Goal: Find specific page/section: Find specific page/section

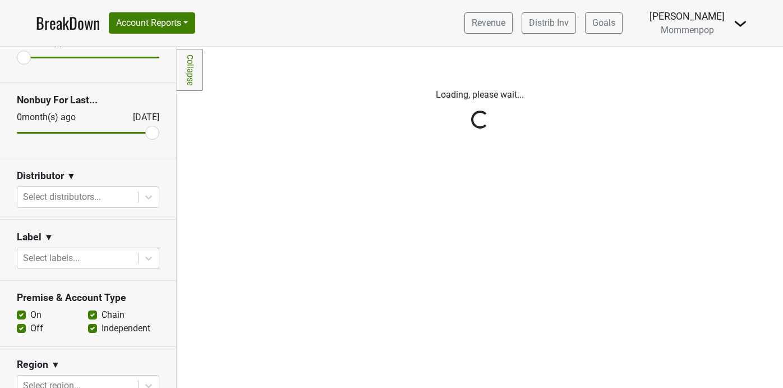
scroll to position [155, 0]
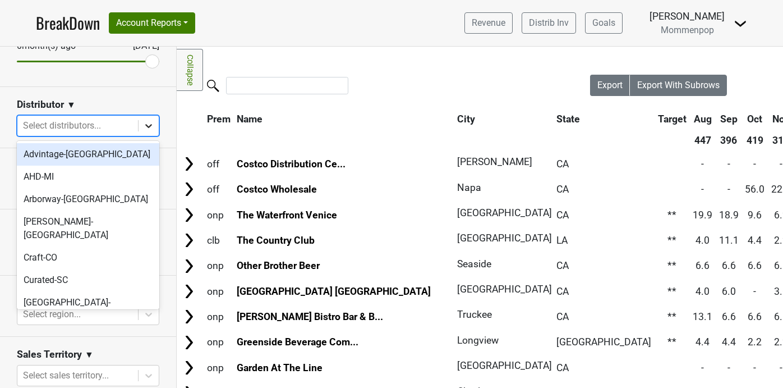
click at [146, 128] on icon at bounding box center [148, 125] width 11 height 11
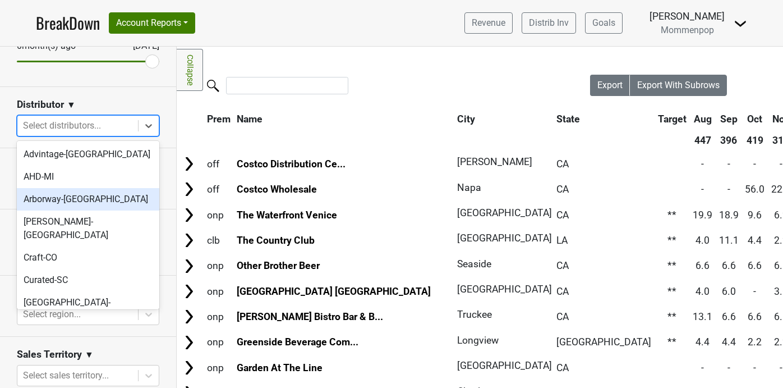
scroll to position [352, 0]
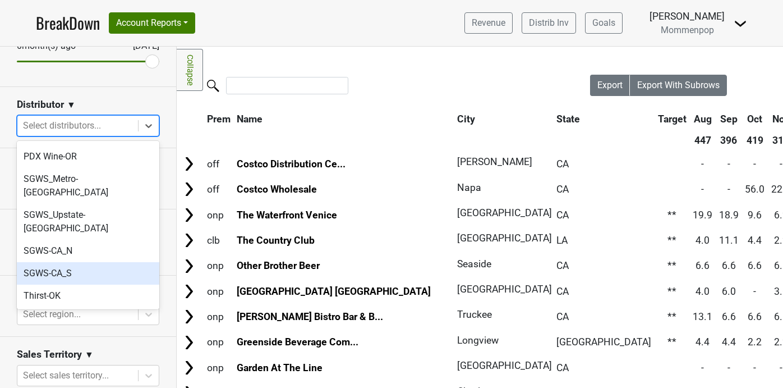
click at [119, 262] on div "SGWS-CA_S" at bounding box center [88, 273] width 142 height 22
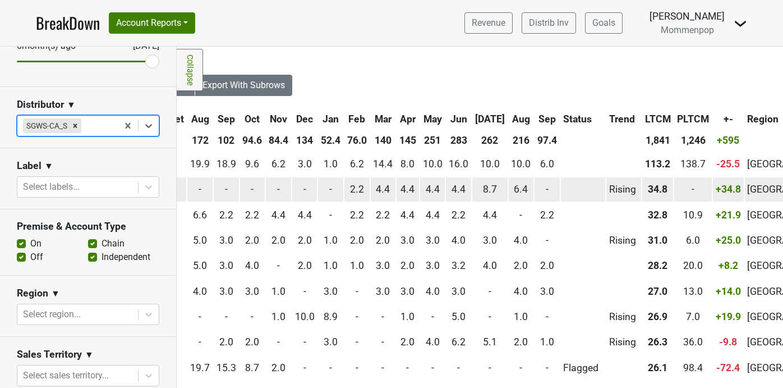
scroll to position [3, 435]
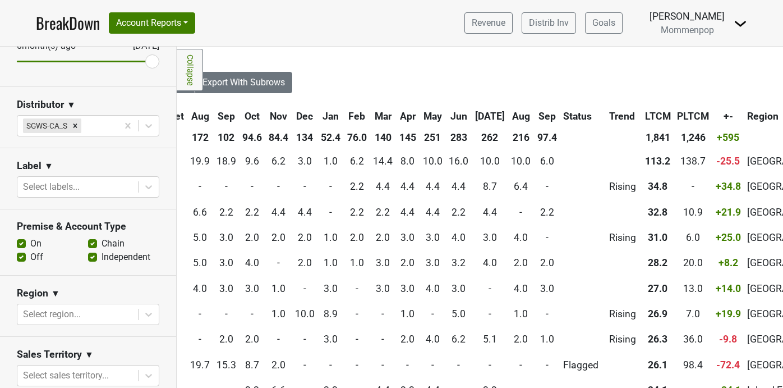
click at [535, 117] on th "Sep" at bounding box center [547, 116] width 25 height 20
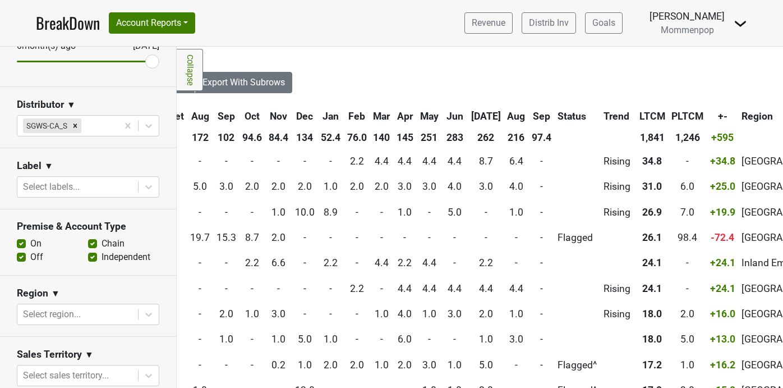
click at [529, 113] on th "Sep" at bounding box center [541, 116] width 25 height 20
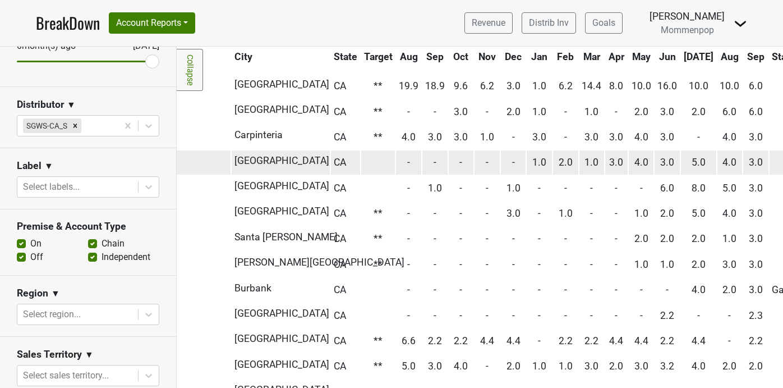
scroll to position [103, 0]
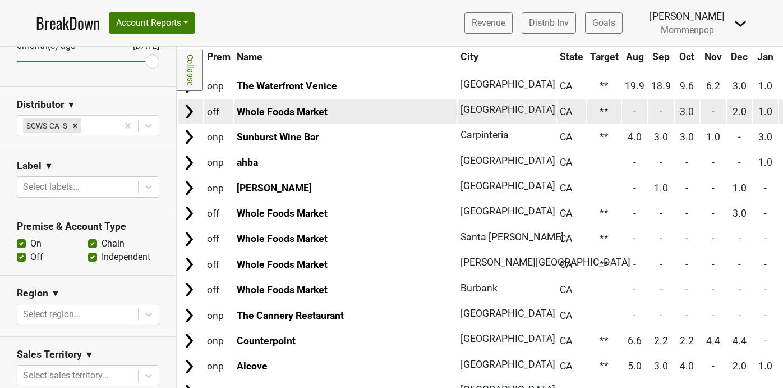
click at [321, 112] on link "Whole Foods Market" at bounding box center [282, 111] width 91 height 11
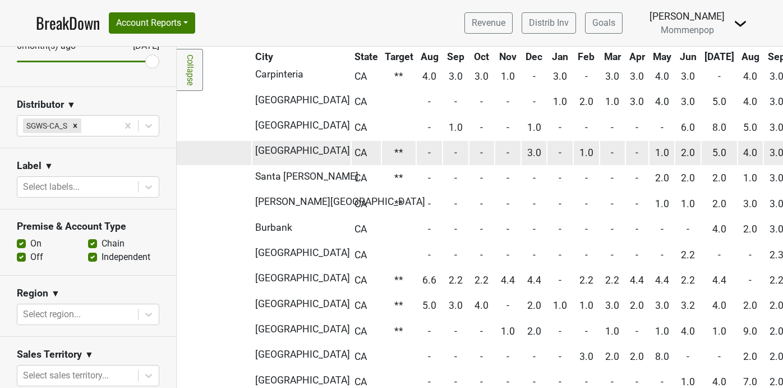
scroll to position [164, 0]
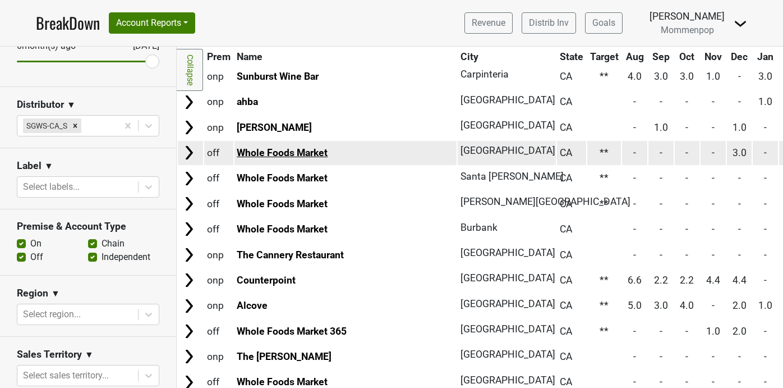
click at [283, 155] on link "Whole Foods Market" at bounding box center [282, 152] width 91 height 11
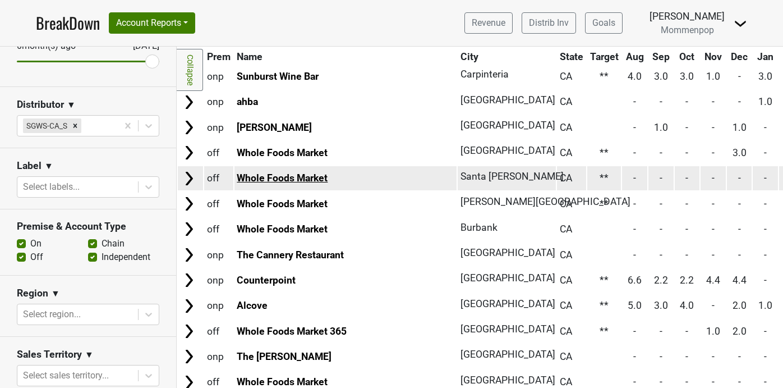
click at [314, 176] on link "Whole Foods Market" at bounding box center [282, 177] width 91 height 11
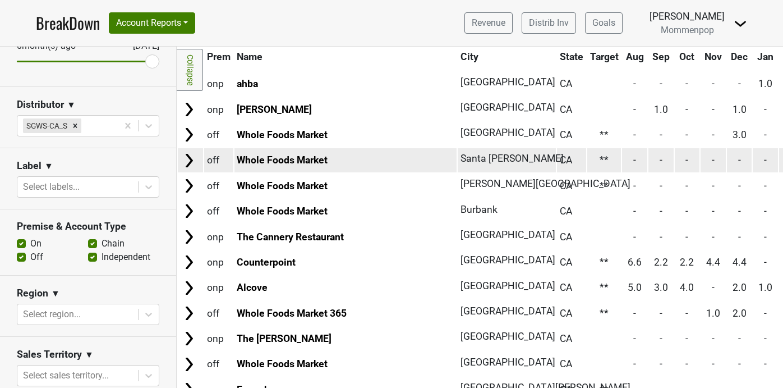
scroll to position [185, 0]
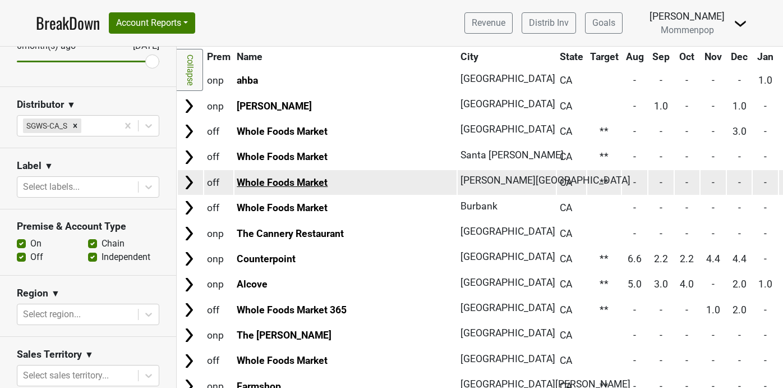
click at [320, 182] on link "Whole Foods Market" at bounding box center [282, 182] width 91 height 11
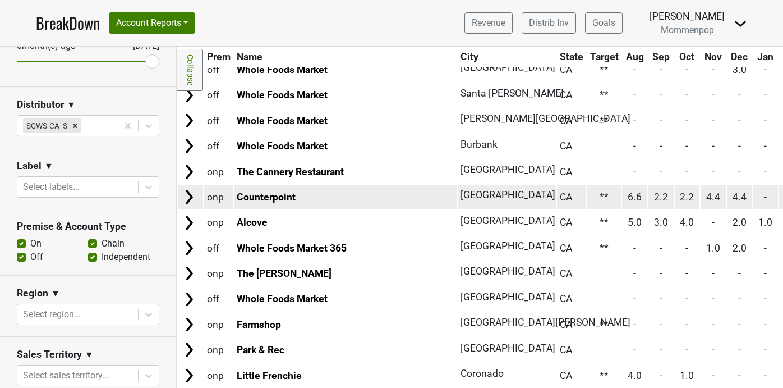
scroll to position [321, 0]
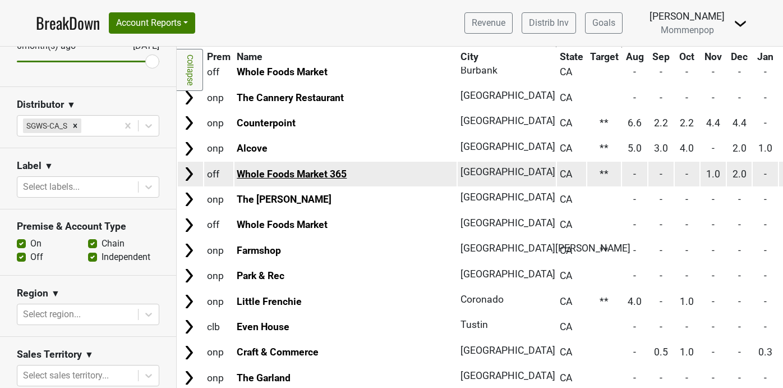
click at [333, 174] on link "Whole Foods Market 365" at bounding box center [292, 173] width 110 height 11
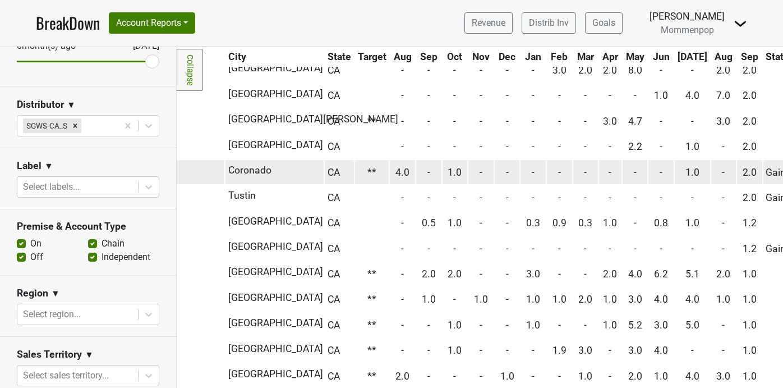
scroll to position [450, 0]
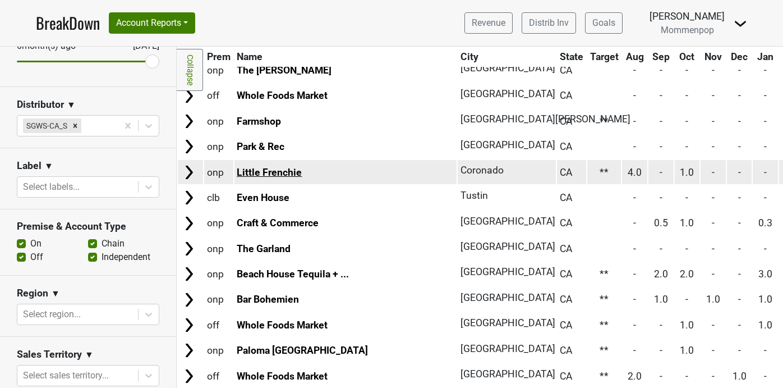
click at [283, 172] on link "Little Frenchie" at bounding box center [269, 172] width 65 height 11
click at [285, 173] on link "Little Frenchie" at bounding box center [269, 172] width 65 height 11
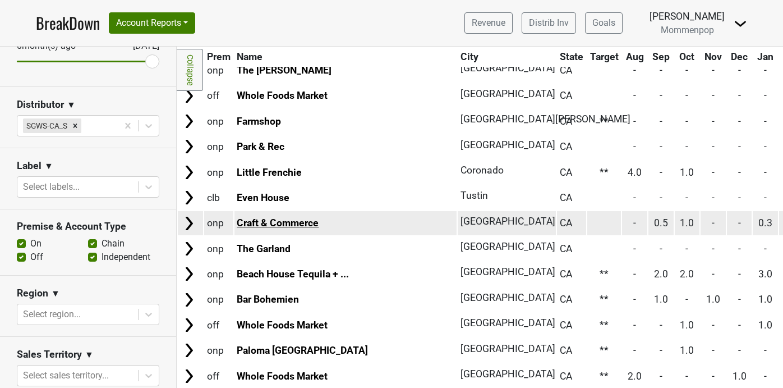
click at [294, 226] on link "Craft & Commerce" at bounding box center [278, 222] width 82 height 11
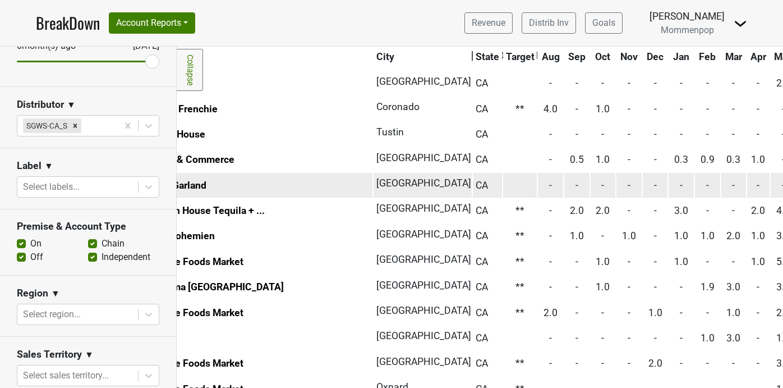
scroll to position [513, 0]
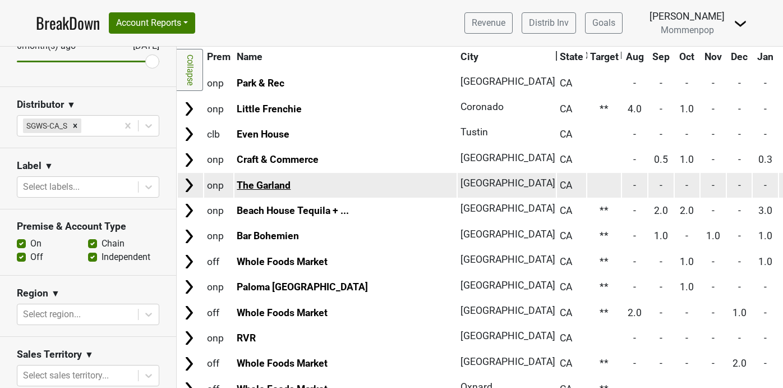
click at [283, 186] on link "The Garland" at bounding box center [264, 184] width 54 height 11
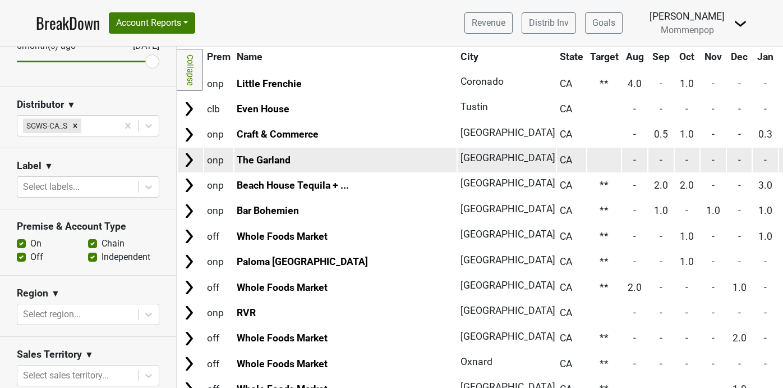
scroll to position [541, 0]
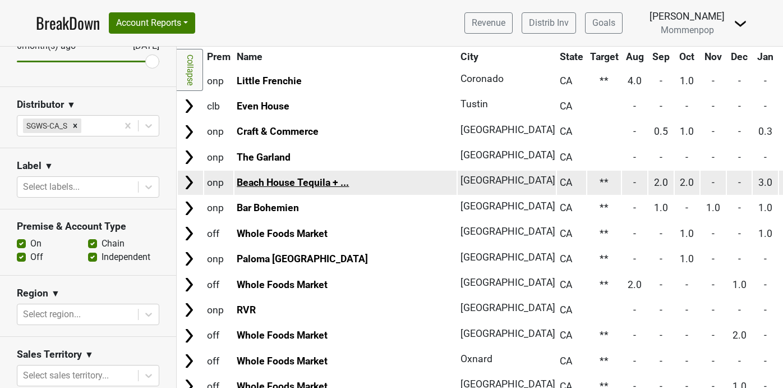
click at [323, 183] on link "Beach House Tequila + ..." at bounding box center [293, 182] width 112 height 11
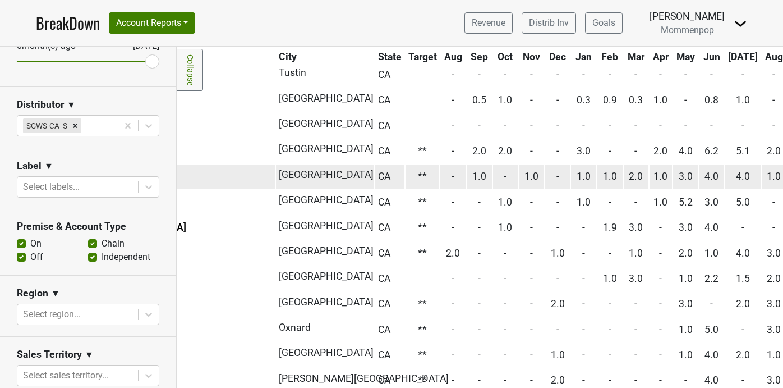
scroll to position [573, 0]
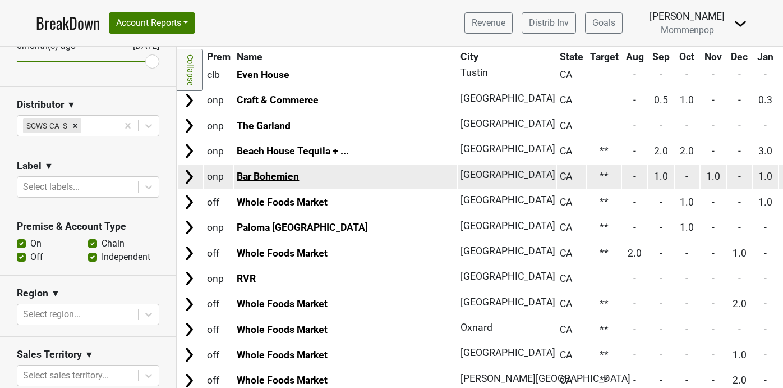
click at [279, 179] on link "Bar Bohemien" at bounding box center [268, 176] width 62 height 11
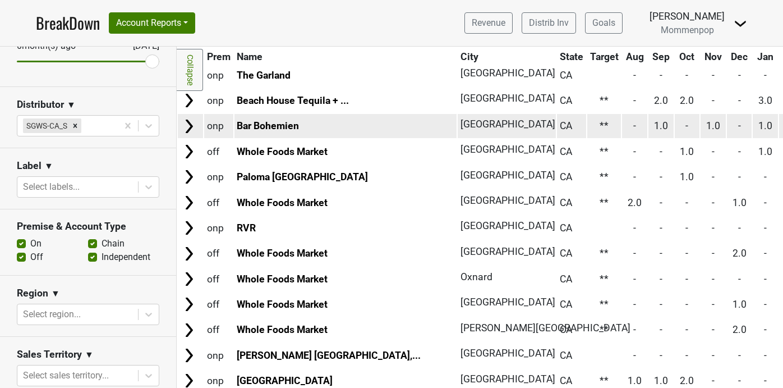
scroll to position [630, 0]
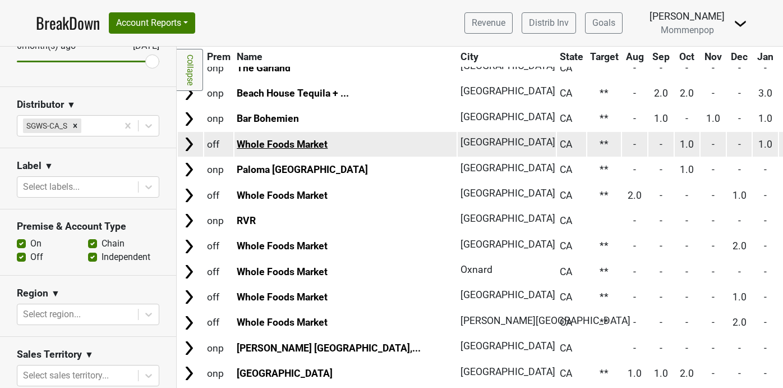
click at [301, 144] on link "Whole Foods Market" at bounding box center [282, 144] width 91 height 11
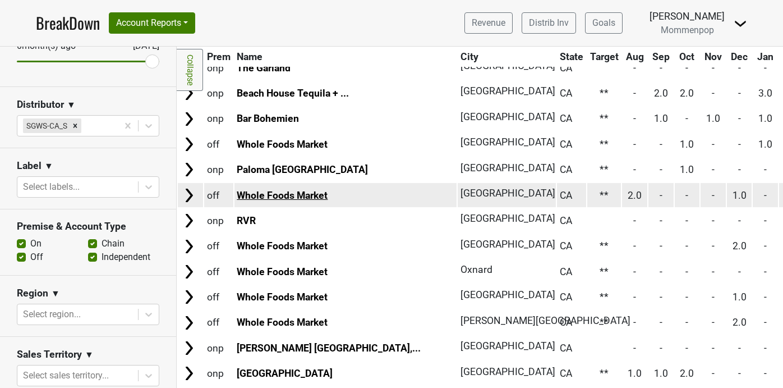
click at [310, 193] on link "Whole Foods Market" at bounding box center [282, 195] width 91 height 11
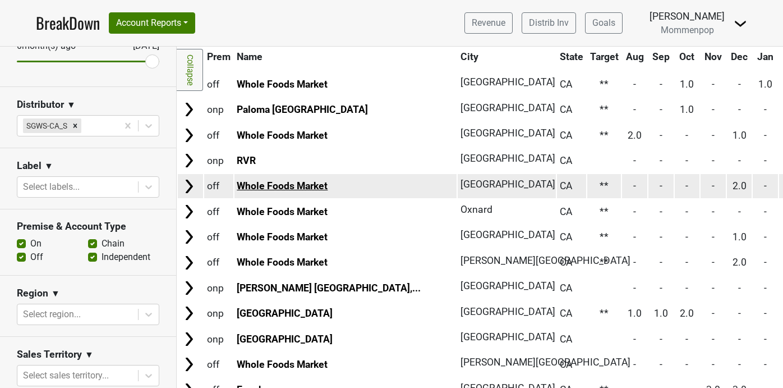
click at [284, 187] on link "Whole Foods Market" at bounding box center [282, 185] width 91 height 11
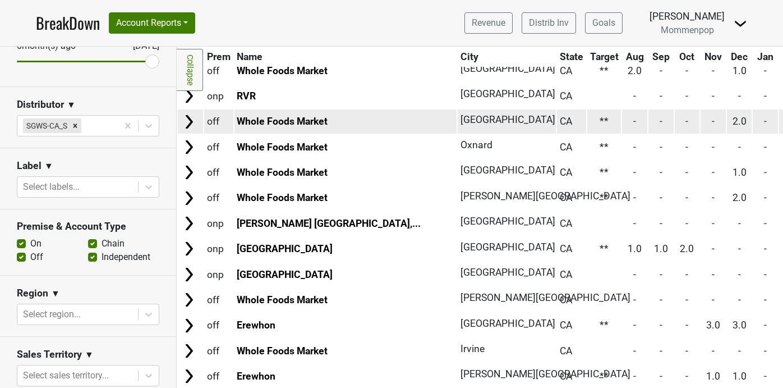
scroll to position [755, 0]
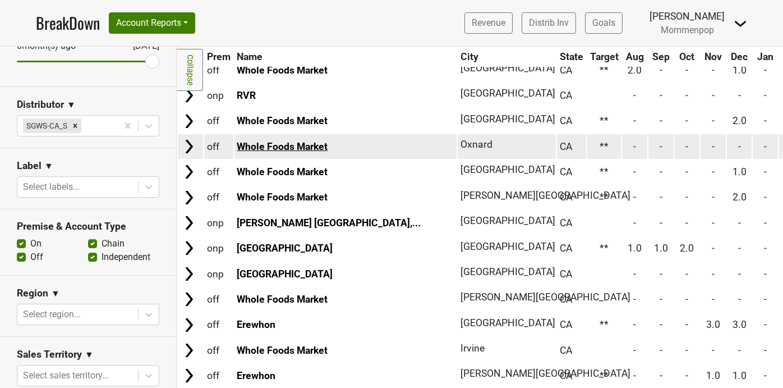
click at [296, 142] on link "Whole Foods Market" at bounding box center [282, 146] width 91 height 11
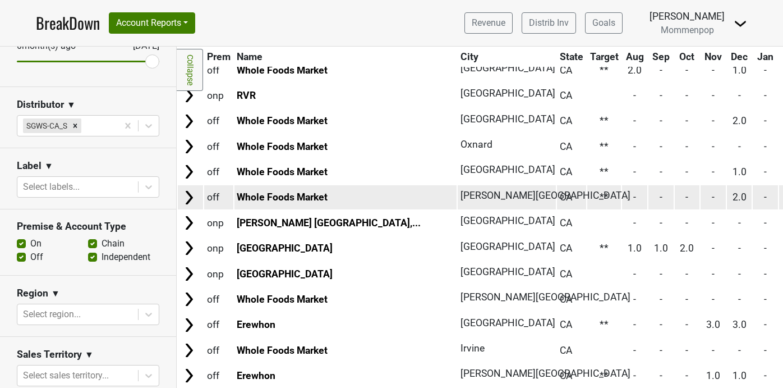
click at [307, 190] on td "Whole Foods Market" at bounding box center [345, 197] width 223 height 24
click at [281, 189] on td "Whole Foods Market" at bounding box center [345, 197] width 223 height 24
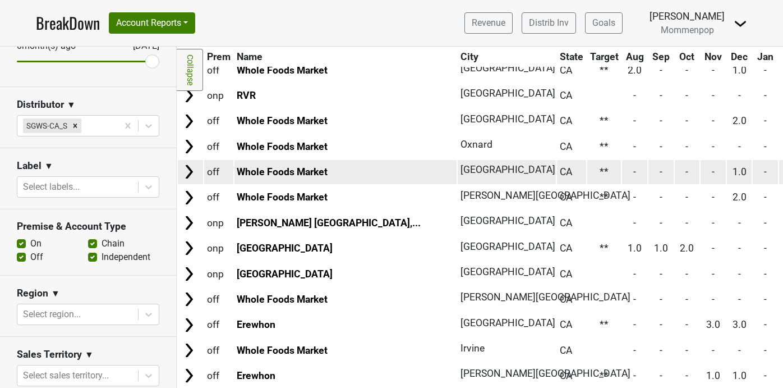
click at [287, 164] on td "Whole Foods Market" at bounding box center [345, 172] width 223 height 24
click at [298, 178] on td "Whole Foods Market" at bounding box center [345, 172] width 223 height 24
click at [298, 174] on link "Whole Foods Market" at bounding box center [282, 171] width 91 height 11
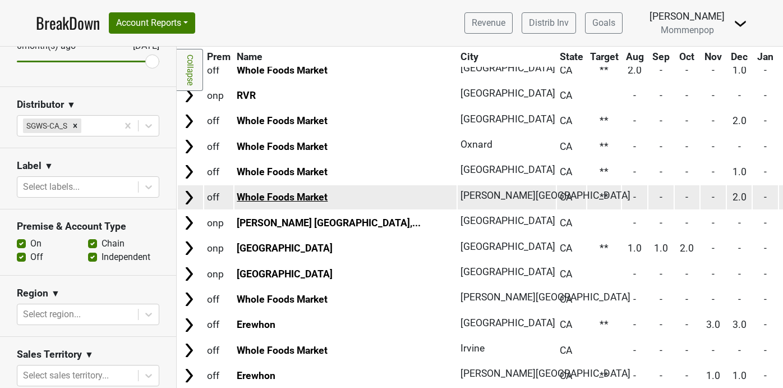
click at [285, 195] on link "Whole Foods Market" at bounding box center [282, 196] width 91 height 11
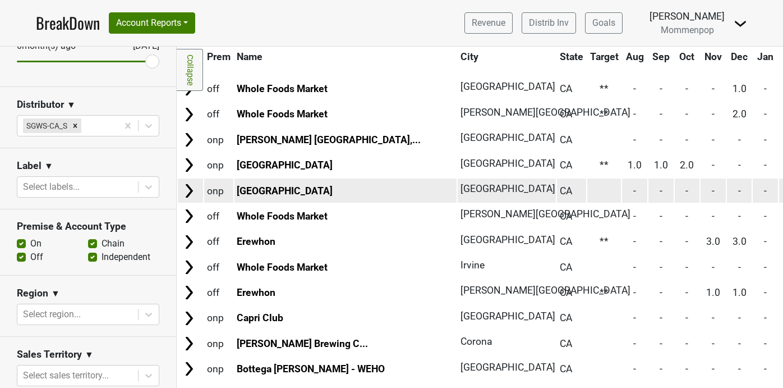
scroll to position [844, 0]
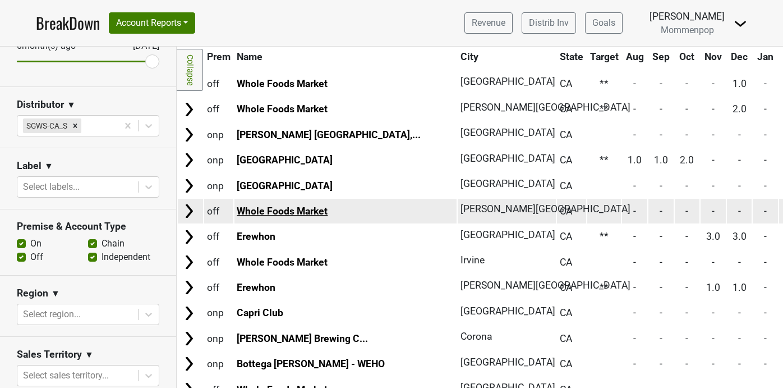
click at [291, 210] on link "Whole Foods Market" at bounding box center [282, 210] width 91 height 11
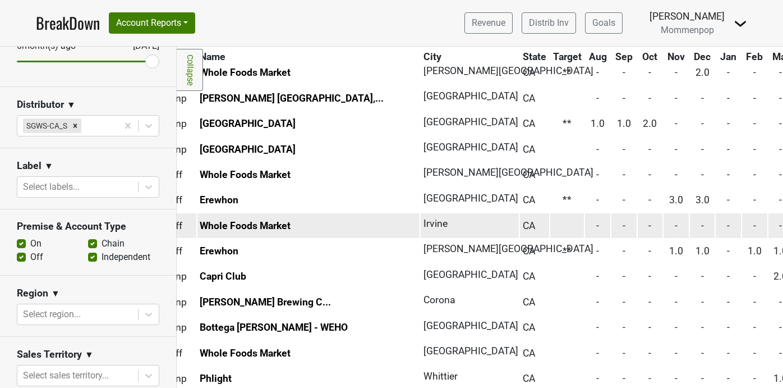
scroll to position [880, 0]
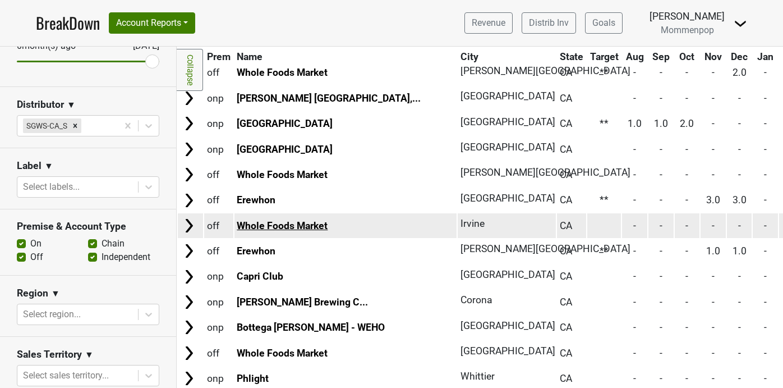
click at [307, 225] on link "Whole Foods Market" at bounding box center [282, 225] width 91 height 11
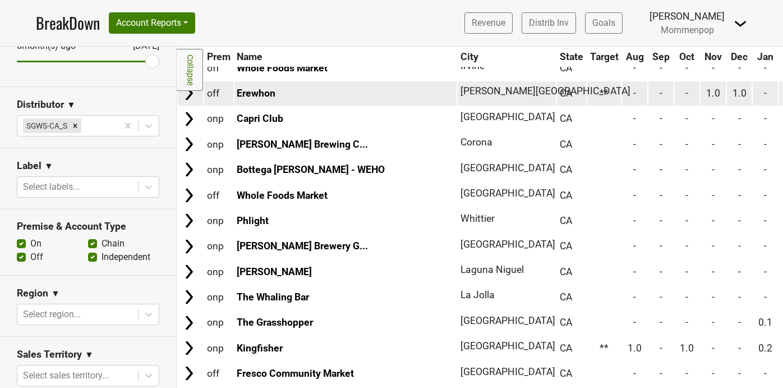
scroll to position [1038, 0]
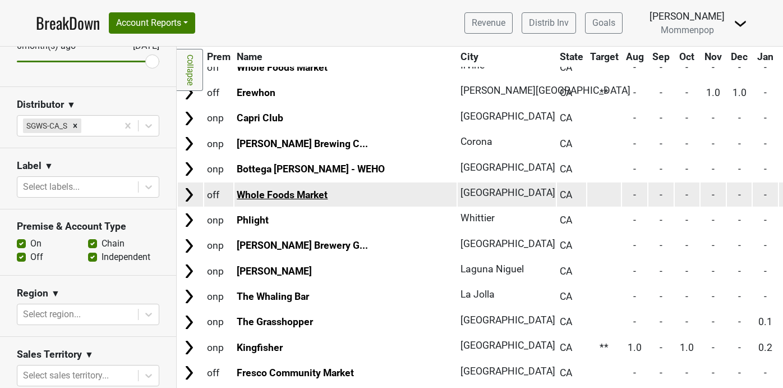
click at [288, 198] on link "Whole Foods Market" at bounding box center [282, 194] width 91 height 11
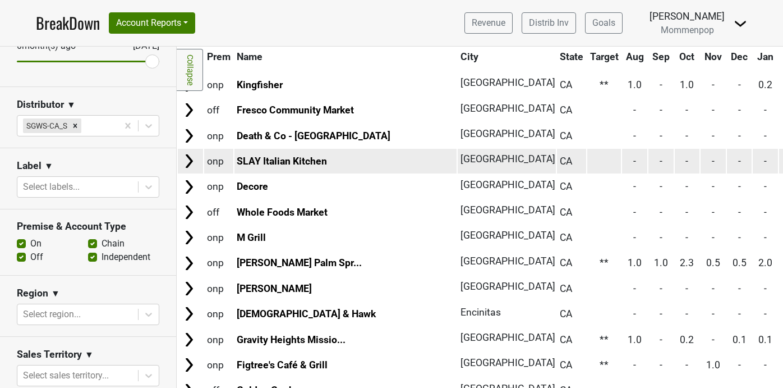
scroll to position [1301, 0]
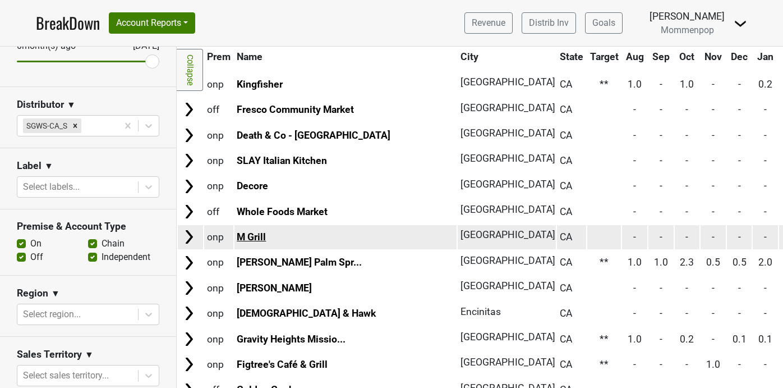
click at [257, 235] on link "M Grill" at bounding box center [251, 236] width 29 height 11
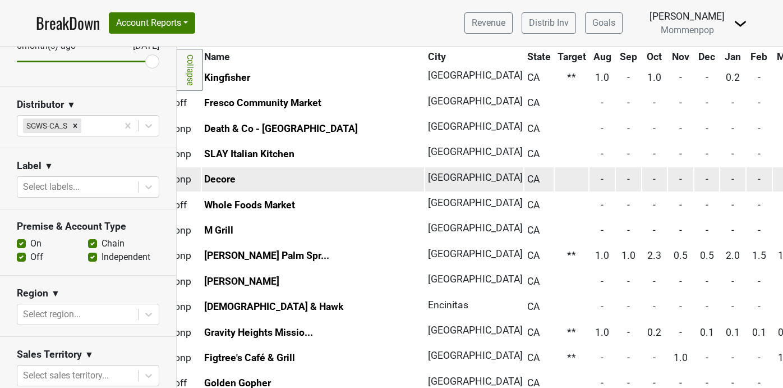
scroll to position [1308, 0]
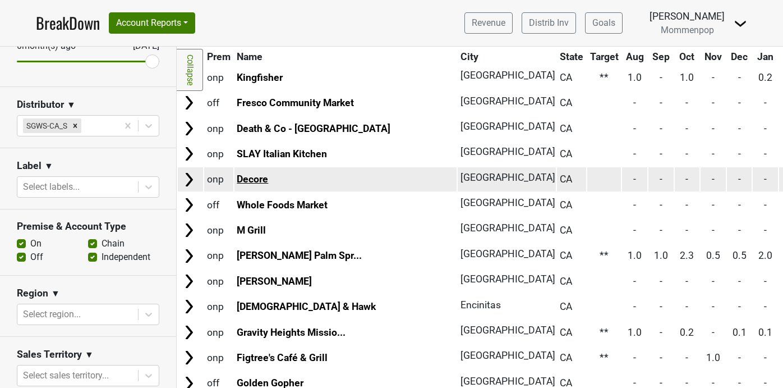
click at [266, 179] on link "Decore" at bounding box center [252, 178] width 31 height 11
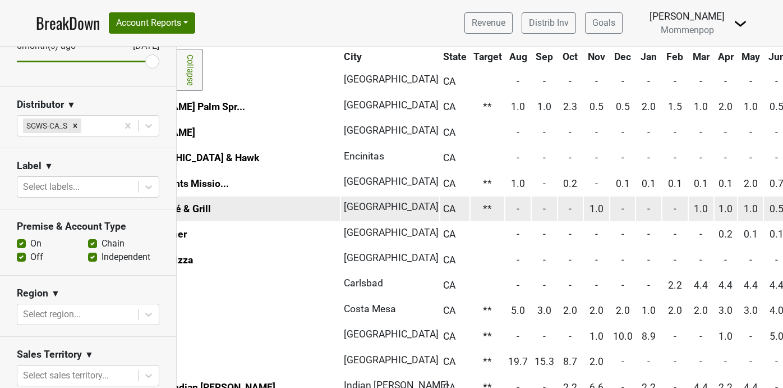
scroll to position [1457, 0]
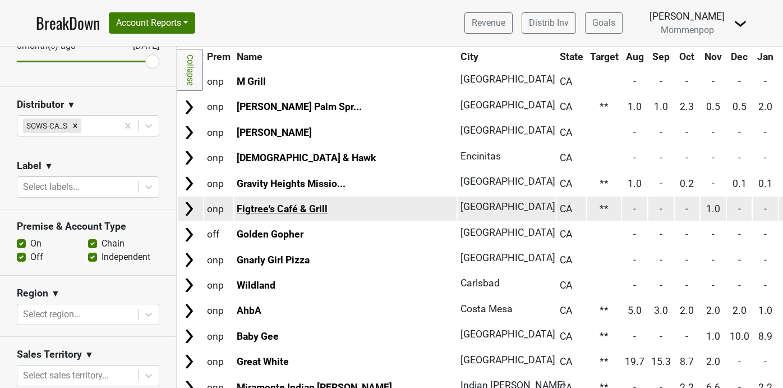
click at [268, 211] on link "Figtree's Café & Grill" at bounding box center [282, 208] width 91 height 11
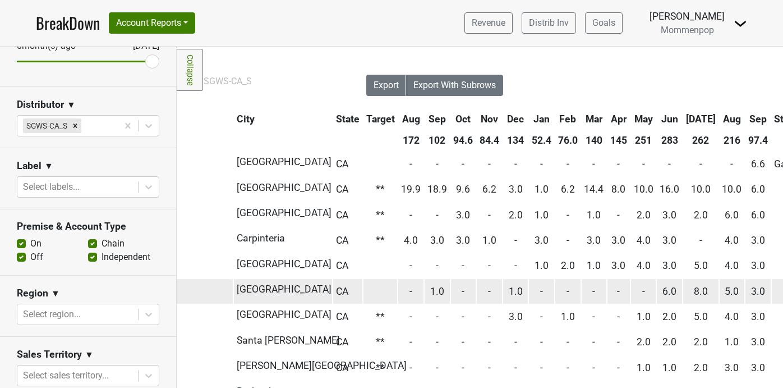
scroll to position [0, 268]
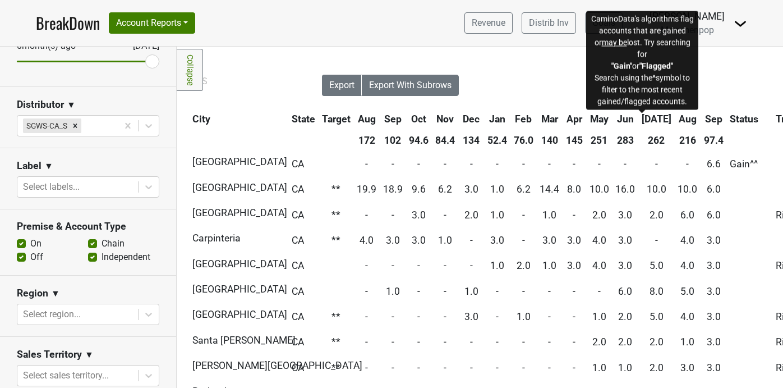
click at [730, 114] on span "Status" at bounding box center [744, 118] width 29 height 11
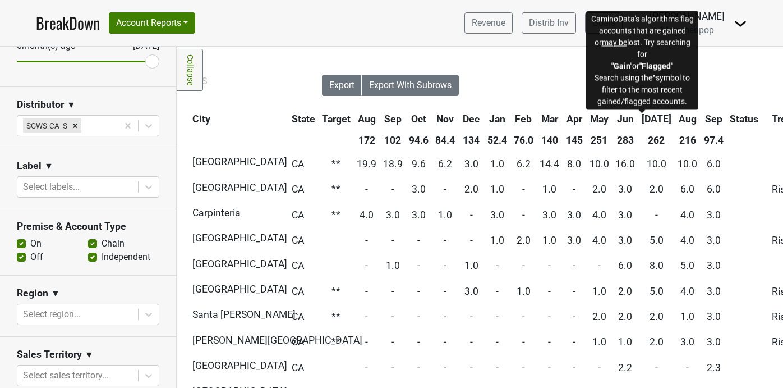
click at [730, 114] on span "Status" at bounding box center [744, 118] width 29 height 11
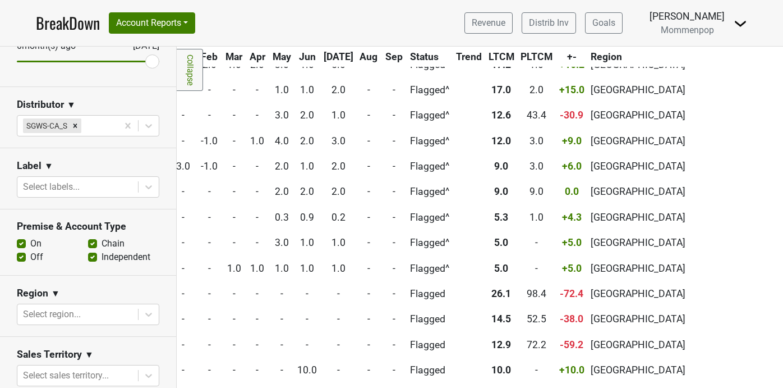
scroll to position [3611, 0]
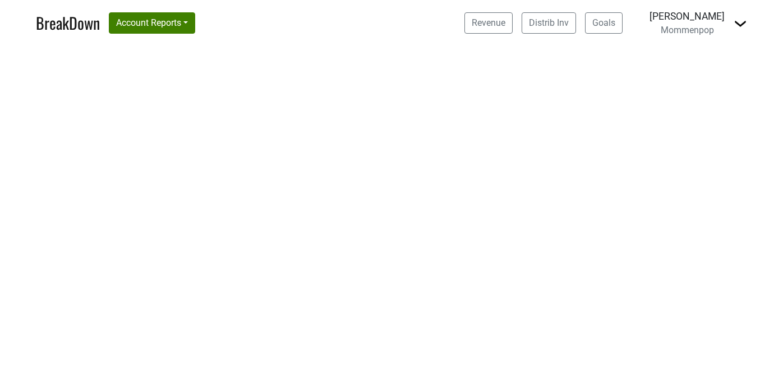
select select "CA"
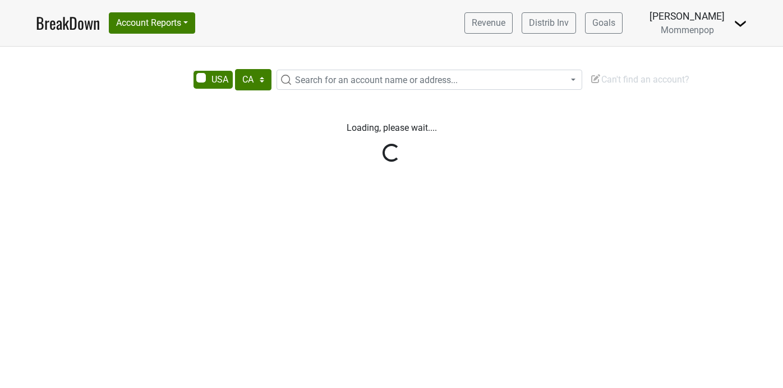
select select "CA"
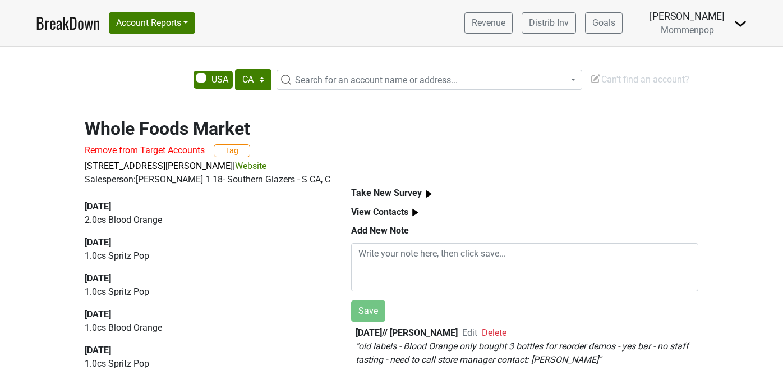
select select "CA"
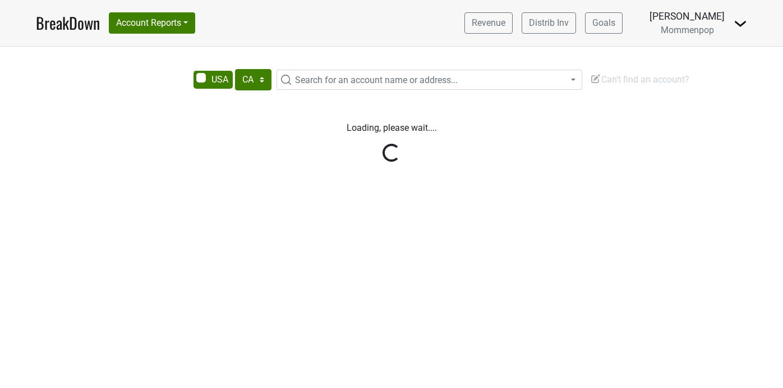
select select "CA"
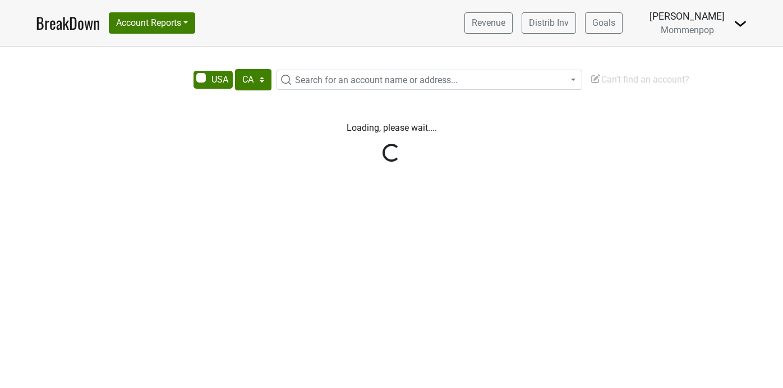
select select "CA"
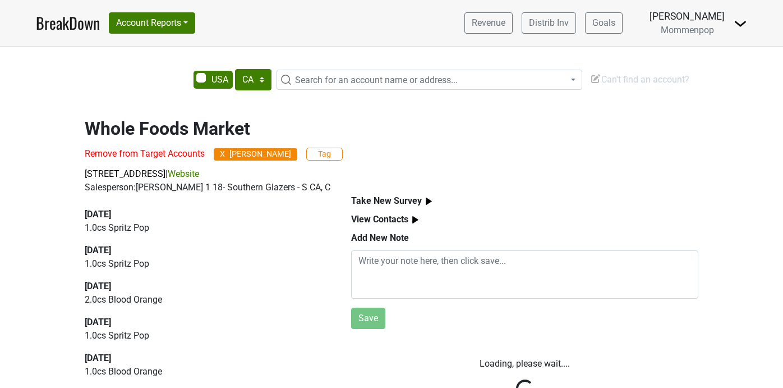
select select "CA"
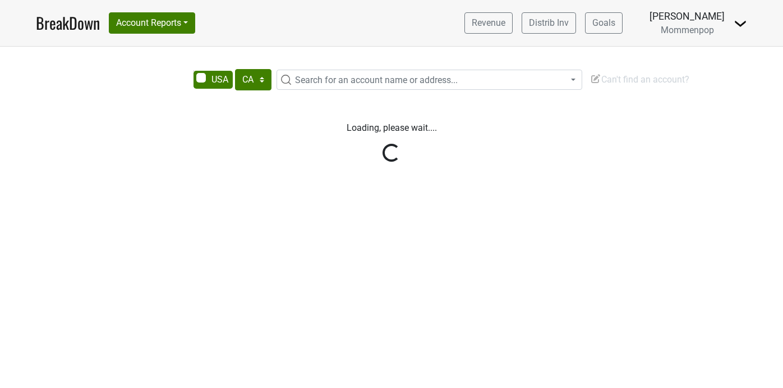
select select "CA"
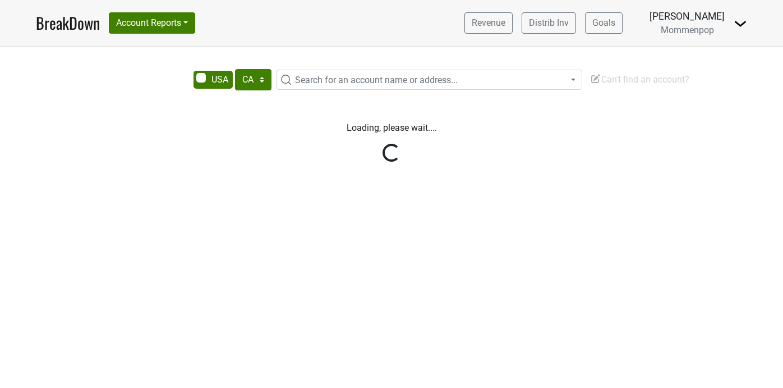
select select "CA"
